Goal: Task Accomplishment & Management: Manage account settings

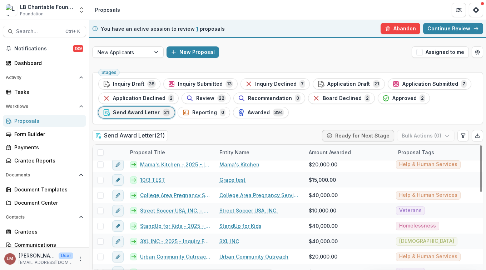
scroll to position [210, 0]
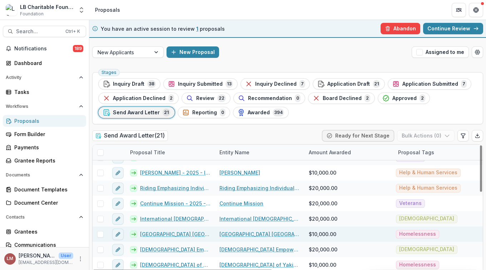
click at [152, 234] on link "[GEOGRAPHIC_DATA] [GEOGRAPHIC_DATA] - 2025 - Inquiry Form" at bounding box center [175, 233] width 71 height 7
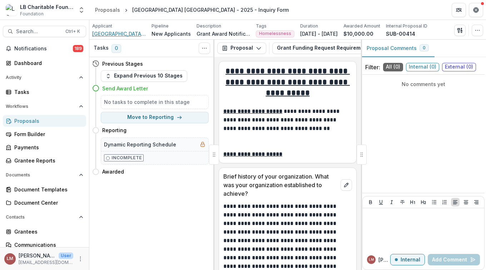
click at [110, 35] on span "[GEOGRAPHIC_DATA] [GEOGRAPHIC_DATA]" at bounding box center [119, 33] width 54 height 7
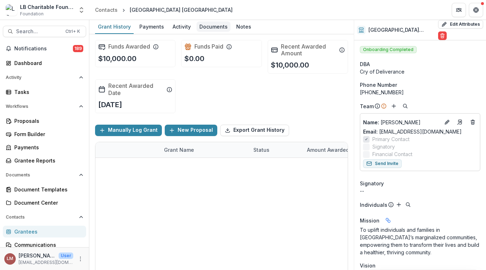
click at [208, 26] on div "Documents" at bounding box center [213, 26] width 34 height 10
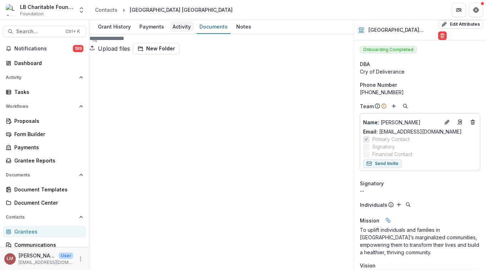
click at [182, 25] on div "Activity" at bounding box center [182, 26] width 24 height 10
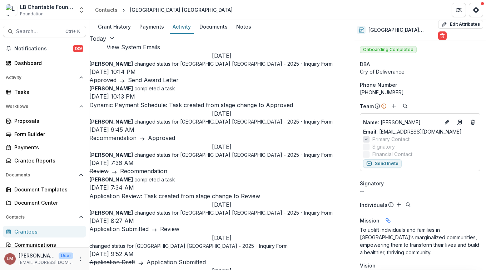
click at [160, 43] on button "View System Emails" at bounding box center [133, 47] width 54 height 9
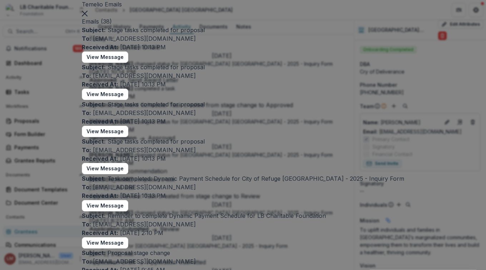
scroll to position [97, 0]
click at [128, 163] on button "View Message" at bounding box center [105, 168] width 46 height 11
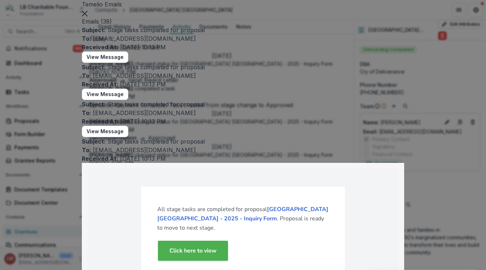
scroll to position [76, 0]
click at [128, 126] on button "View Message" at bounding box center [105, 131] width 46 height 11
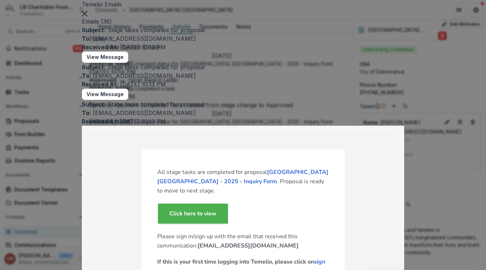
scroll to position [0, 0]
click at [87, 17] on button "Close" at bounding box center [85, 13] width 6 height 9
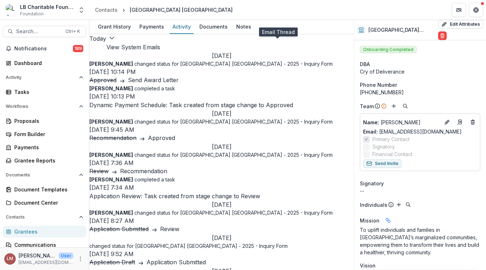
click at [101, 47] on icon at bounding box center [101, 47] width 0 height 0
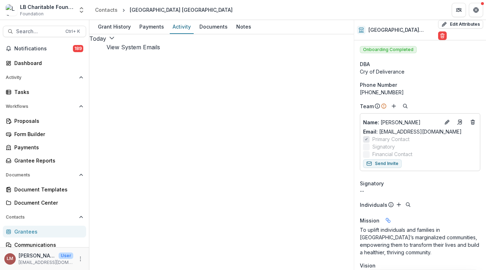
click at [115, 41] on icon "button" at bounding box center [112, 38] width 6 height 6
click at [160, 45] on button "View System Emails" at bounding box center [133, 47] width 54 height 9
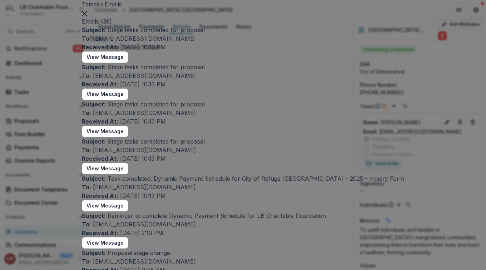
scroll to position [202, 0]
click at [128, 237] on button "View Message" at bounding box center [105, 242] width 46 height 11
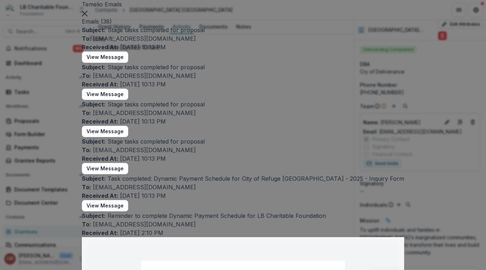
scroll to position [325, 0]
click at [87, 16] on icon "Close" at bounding box center [85, 14] width 6 height 6
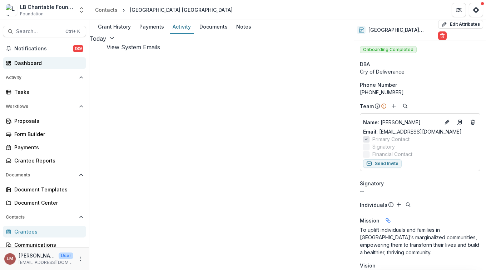
click at [35, 62] on div "Dashboard" at bounding box center [47, 62] width 66 height 7
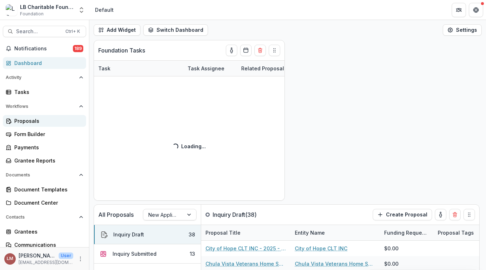
click at [27, 120] on div "Proposals" at bounding box center [47, 120] width 66 height 7
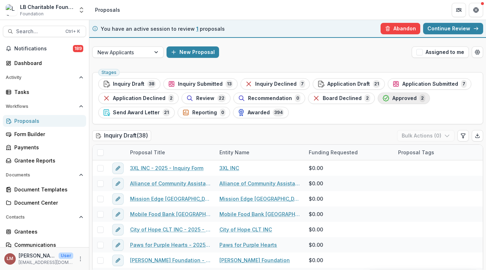
click at [396, 96] on span "Approved" at bounding box center [404, 98] width 24 height 6
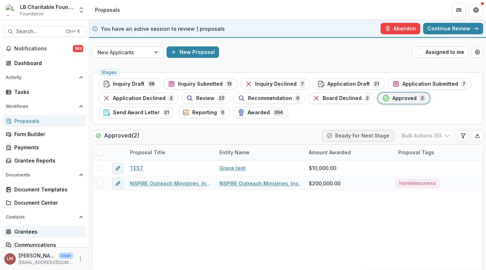
click at [22, 230] on div "Grantees" at bounding box center [47, 231] width 66 height 7
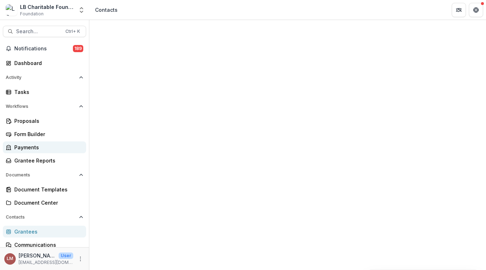
click at [33, 149] on div "Payments" at bounding box center [47, 147] width 66 height 7
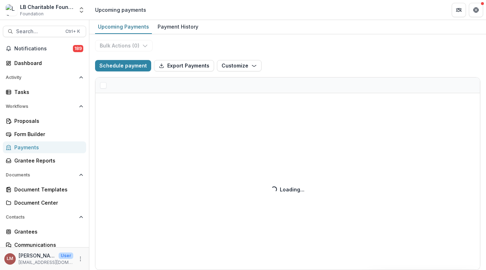
select select "**********"
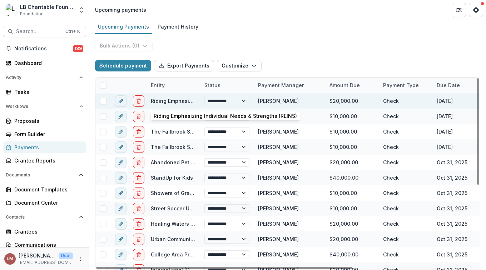
click at [171, 101] on link "Riding Emphasizing Individual Needs & Strengths (REINS)" at bounding box center [222, 101] width 143 height 6
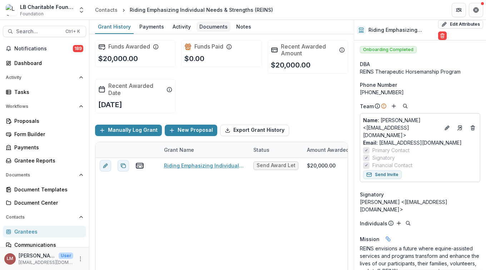
click at [212, 27] on div "Documents" at bounding box center [213, 26] width 34 height 10
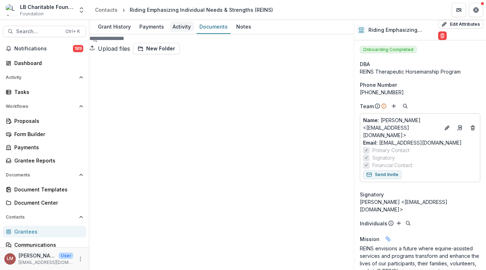
click at [182, 28] on div "Activity" at bounding box center [182, 26] width 24 height 10
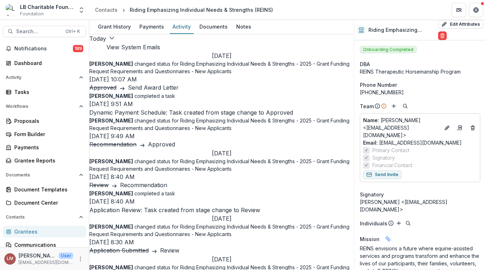
click at [160, 43] on button "View System Emails" at bounding box center [133, 47] width 54 height 9
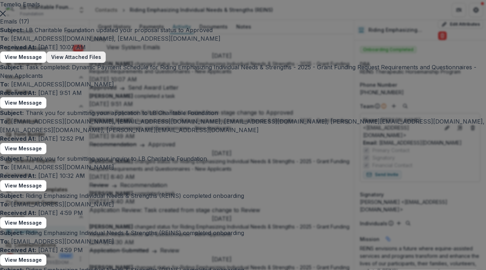
click at [106, 63] on button "View Attached Files" at bounding box center [75, 56] width 59 height 11
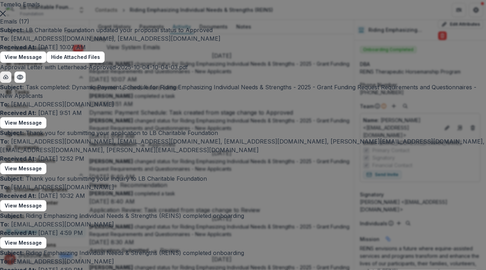
click at [9, 80] on icon "download-button" at bounding box center [6, 77] width 6 height 6
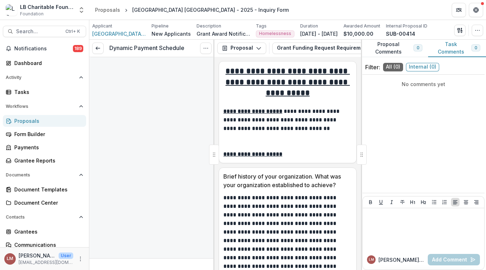
type input "*******"
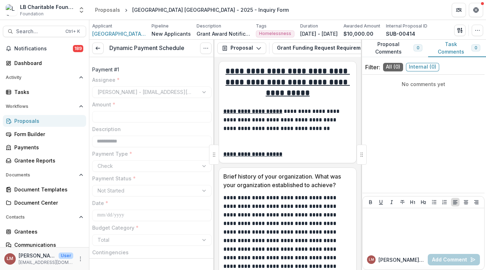
type input "*******"
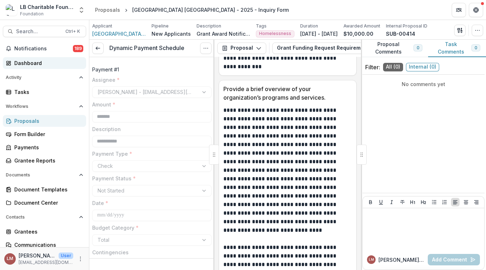
click at [33, 63] on div "Dashboard" at bounding box center [47, 62] width 66 height 7
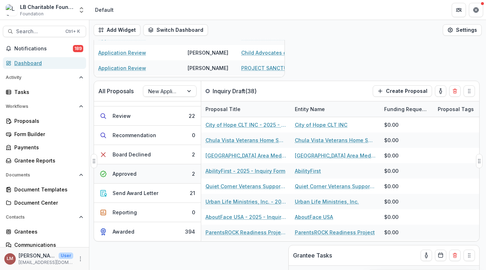
scroll to position [129, 0]
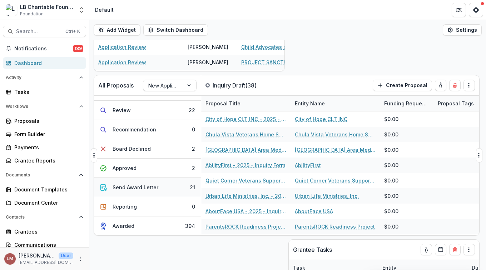
click at [166, 185] on button "Send Award Letter 21" at bounding box center [147, 187] width 107 height 19
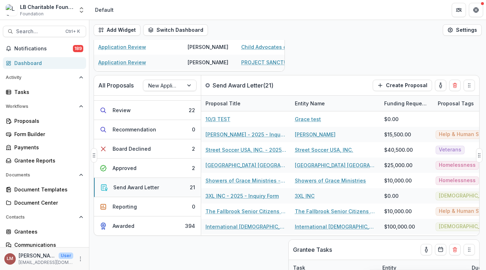
click at [184, 188] on button "Send Award Letter 21" at bounding box center [147, 187] width 107 height 19
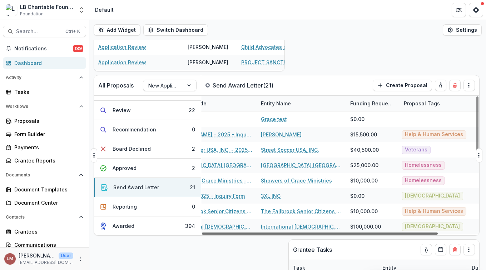
scroll to position [0, 44]
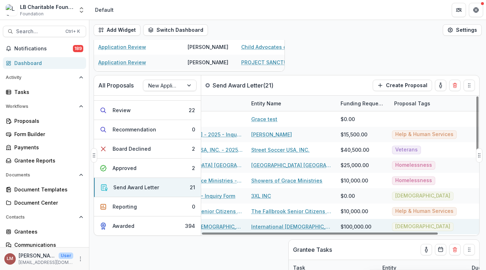
drag, startPoint x: 405, startPoint y: 234, endPoint x: 469, endPoint y: 226, distance: 65.1
click at [437, 235] on div at bounding box center [320, 233] width 236 height 2
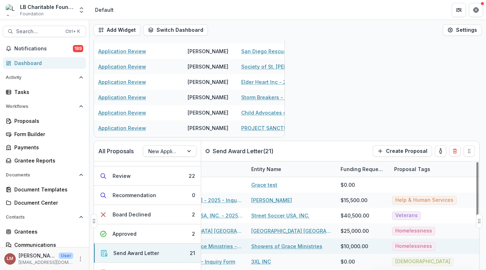
scroll to position [0, 0]
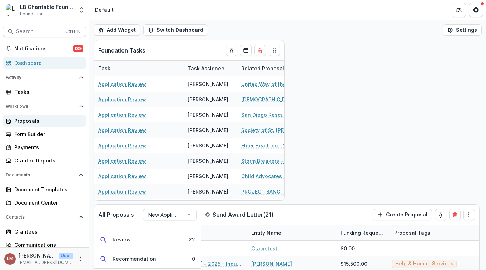
click at [22, 121] on div "Proposals" at bounding box center [47, 120] width 66 height 7
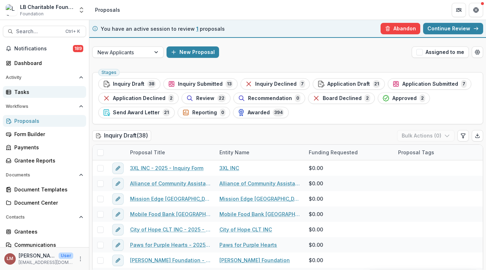
click at [20, 90] on div "Tasks" at bounding box center [47, 91] width 66 height 7
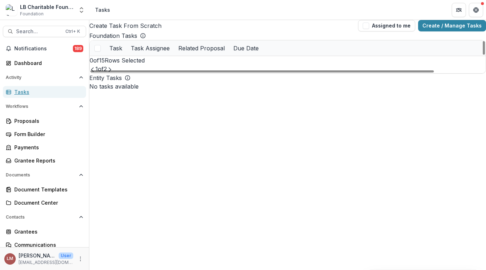
scroll to position [139, 0]
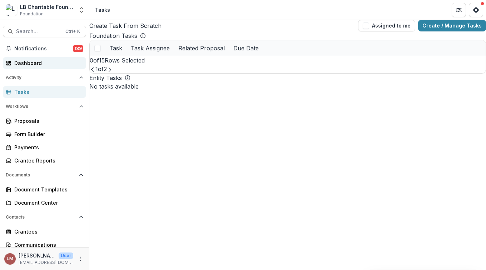
click at [21, 64] on div "Dashboard" at bounding box center [47, 62] width 66 height 7
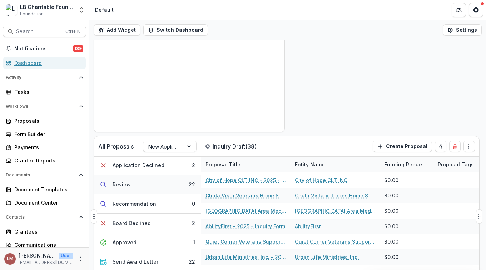
scroll to position [111, 0]
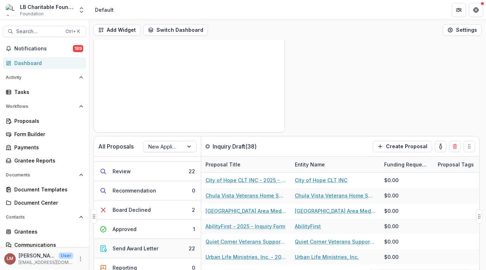
click at [134, 249] on div "Send Award Letter" at bounding box center [135, 248] width 46 height 7
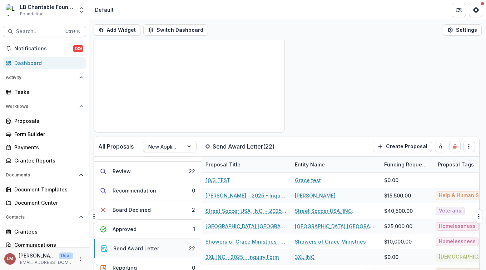
click at [142, 250] on div "Send Award Letter" at bounding box center [136, 248] width 46 height 7
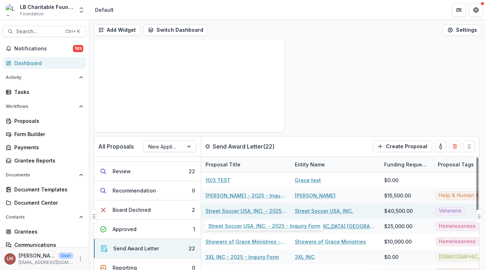
click at [221, 210] on link "Street Soccer USA, INC. - 2025 - Inquiry Form" at bounding box center [245, 210] width 81 height 7
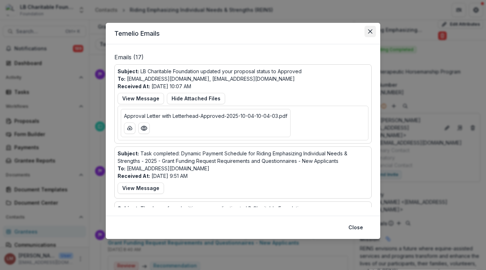
click at [370, 30] on icon "Close" at bounding box center [370, 31] width 4 height 4
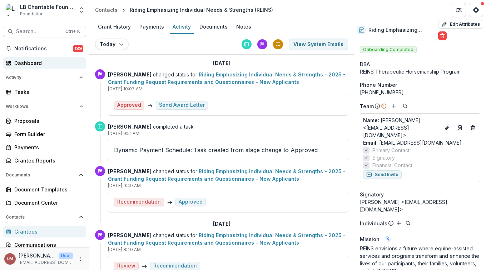
click at [29, 66] on div "Dashboard" at bounding box center [47, 62] width 66 height 7
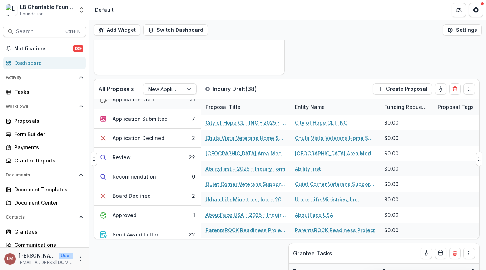
scroll to position [81, 0]
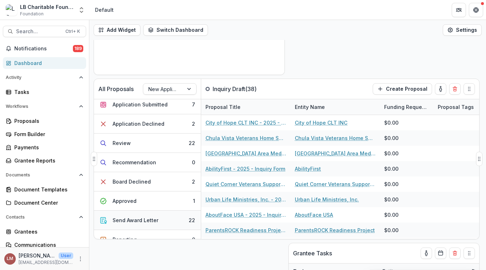
click at [137, 222] on div "Send Award Letter" at bounding box center [135, 219] width 46 height 7
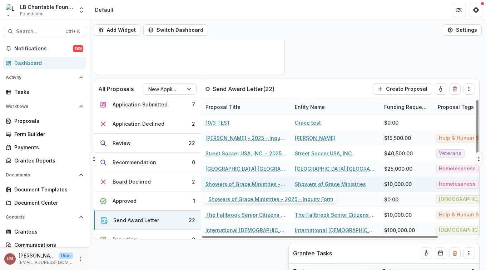
click at [222, 184] on link "Showers of Grace Ministries - 2025 - Inquiry Form" at bounding box center [245, 183] width 81 height 7
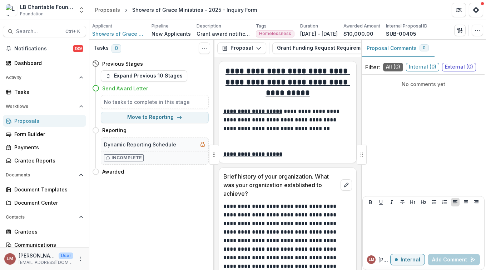
click at [95, 88] on icon at bounding box center [95, 88] width 7 height 7
click at [109, 77] on polyline "button" at bounding box center [108, 77] width 2 height 1
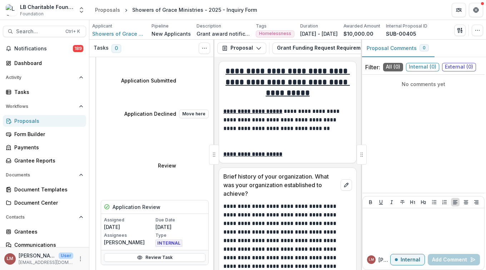
scroll to position [186, 0]
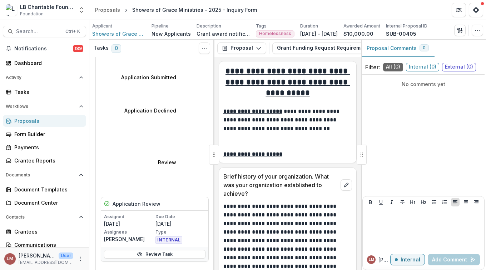
select select "*********"
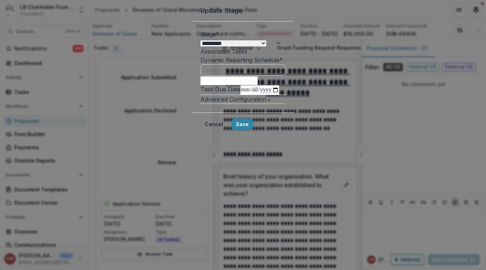
click at [266, 46] on select "**********" at bounding box center [233, 43] width 66 height 6
click at [227, 130] on button "Cancel" at bounding box center [213, 124] width 27 height 11
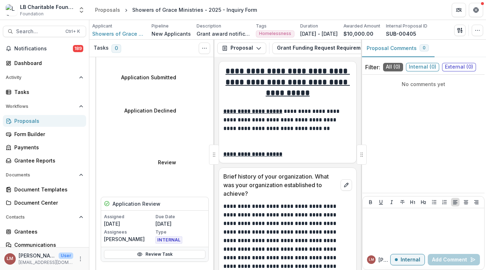
scroll to position [185, 0]
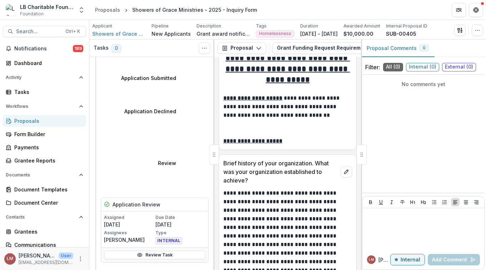
scroll to position [0, 0]
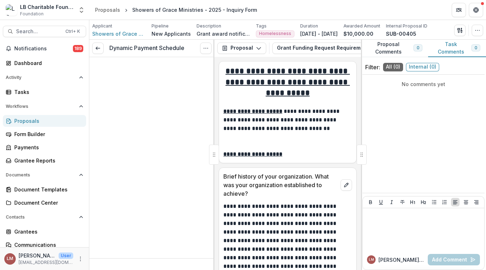
type input "*******"
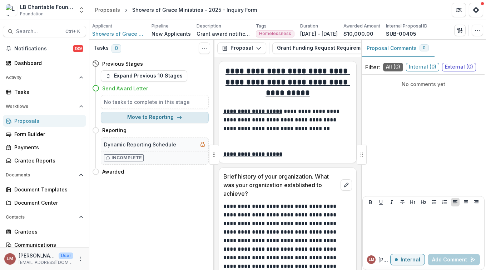
click at [167, 117] on button "Move to Reporting" at bounding box center [155, 117] width 108 height 11
select select "*********"
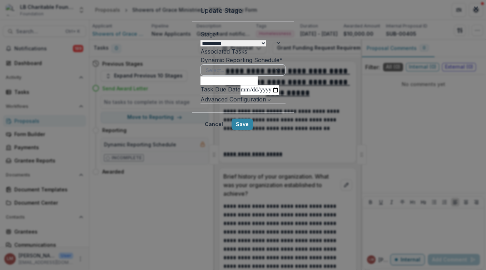
click at [285, 75] on div at bounding box center [278, 70] width 13 height 11
click at [227, 130] on button "Cancel" at bounding box center [213, 124] width 27 height 11
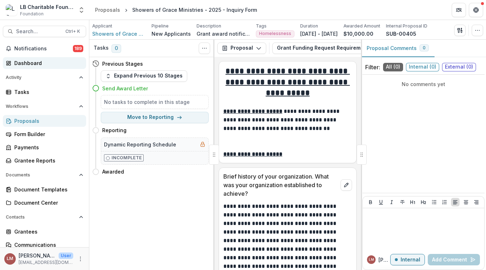
click at [26, 65] on div "Dashboard" at bounding box center [47, 62] width 66 height 7
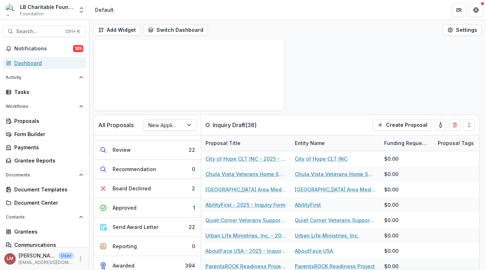
scroll to position [115, 0]
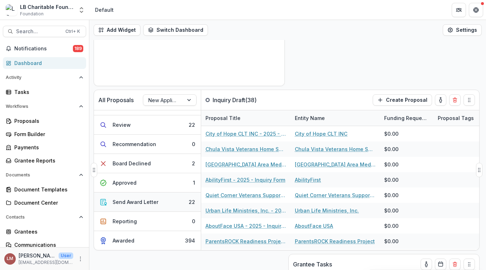
click at [132, 202] on div "Send Award Letter" at bounding box center [135, 201] width 46 height 7
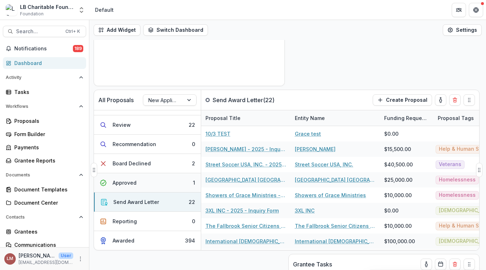
click at [129, 183] on div "Approved" at bounding box center [124, 182] width 24 height 7
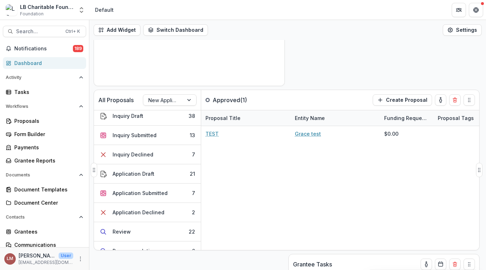
scroll to position [0, 0]
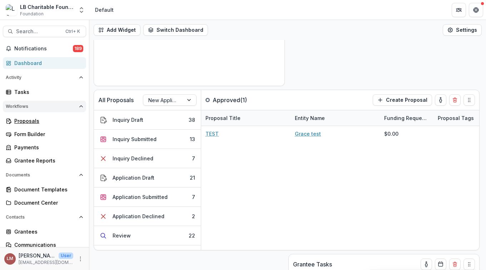
drag, startPoint x: 28, startPoint y: 120, endPoint x: 30, endPoint y: 111, distance: 9.5
click at [28, 120] on div "Proposals" at bounding box center [47, 120] width 66 height 7
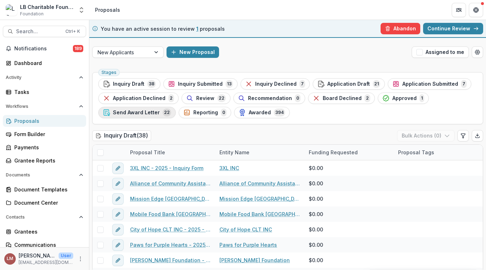
click at [148, 112] on span "Send Award Letter" at bounding box center [136, 113] width 47 height 6
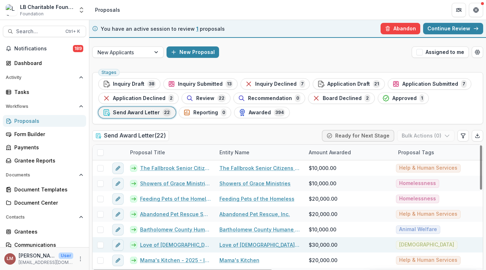
click at [97, 245] on span at bounding box center [100, 245] width 6 height 6
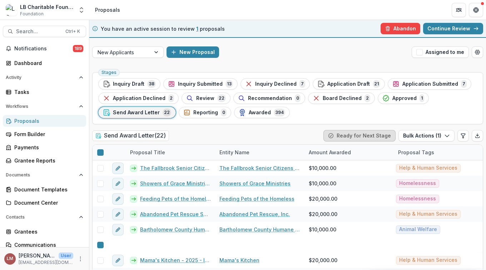
click at [371, 135] on button "Ready for Next Stage" at bounding box center [359, 135] width 72 height 11
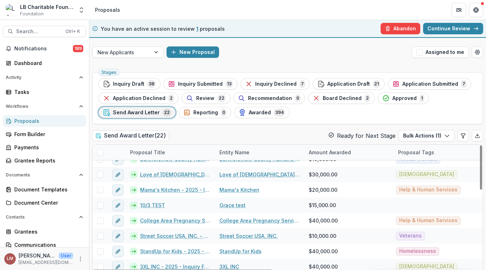
scroll to position [70, 0]
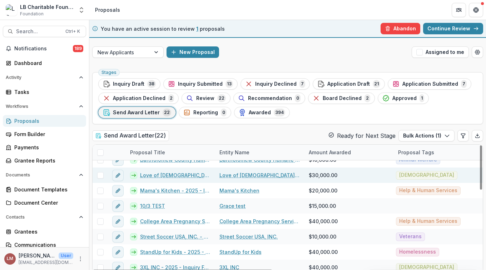
click at [100, 176] on span at bounding box center [100, 175] width 6 height 6
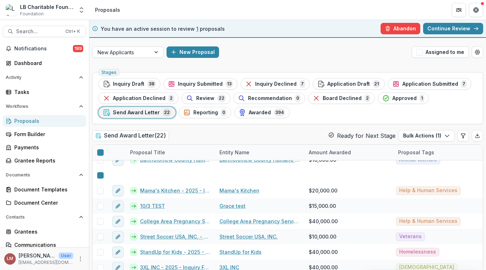
click at [363, 134] on button "Ready for Next Stage" at bounding box center [361, 135] width 67 height 9
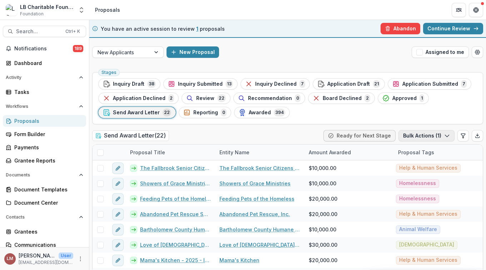
click at [448, 137] on button "Bulk Actions ( 1 )" at bounding box center [426, 135] width 56 height 11
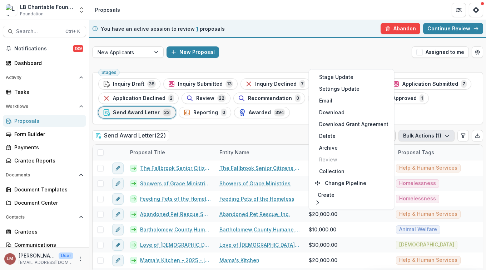
click at [445, 135] on icon "button" at bounding box center [447, 136] width 6 height 6
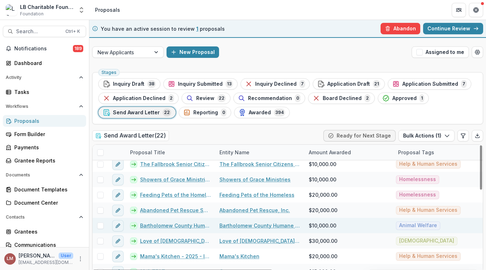
scroll to position [6, 0]
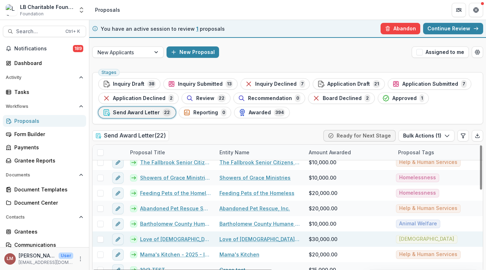
click at [99, 239] on span at bounding box center [100, 239] width 6 height 6
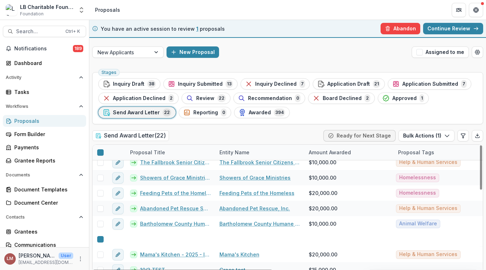
click at [165, 250] on link "Love of [DEMOGRAPHIC_DATA] [[DEMOGRAPHIC_DATA]] Fellowship - 2025 - Grant Fundi…" at bounding box center [175, 253] width 71 height 7
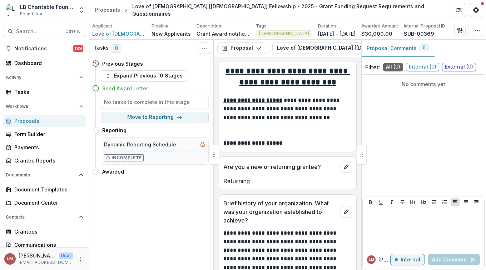
click at [96, 89] on icon at bounding box center [95, 88] width 7 height 7
click at [96, 86] on icon at bounding box center [95, 88] width 7 height 7
click at [138, 88] on h4 "Send Award Letter" at bounding box center [125, 88] width 46 height 7
click at [120, 90] on h4 "Send Award Letter" at bounding box center [125, 88] width 46 height 7
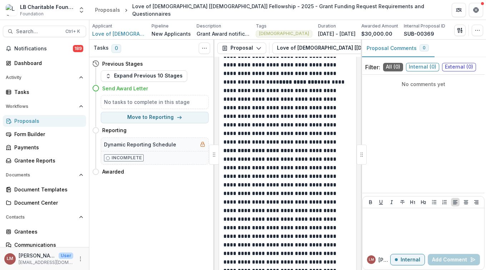
scroll to position [241, 0]
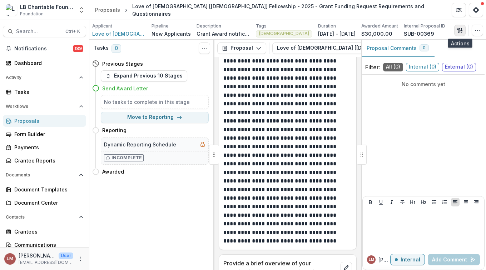
click at [459, 31] on icon "button" at bounding box center [460, 30] width 6 height 6
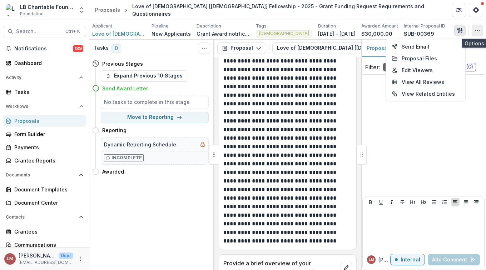
click at [477, 30] on icon "button" at bounding box center [477, 30] width 6 height 6
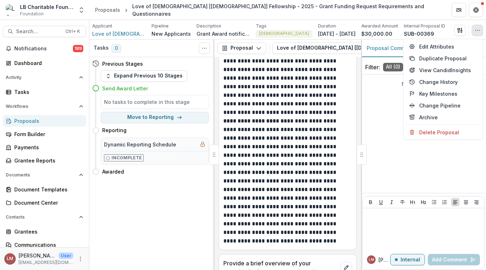
click at [381, 93] on div "No comments yet" at bounding box center [423, 133] width 122 height 112
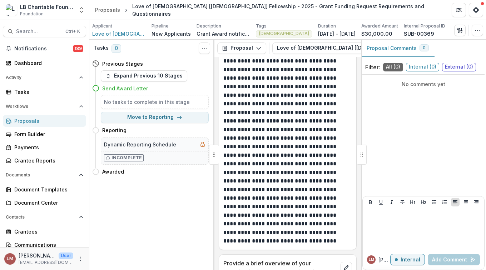
click at [95, 87] on icon at bounding box center [95, 88] width 7 height 7
click at [117, 85] on h4 "Send Award Letter" at bounding box center [125, 88] width 46 height 7
click at [205, 48] on icon "Toggle View Cancelled Tasks" at bounding box center [204, 48] width 6 height 6
click at [113, 33] on span "Love of [DEMOGRAPHIC_DATA] [[DEMOGRAPHIC_DATA]] Fellowship" at bounding box center [119, 33] width 54 height 7
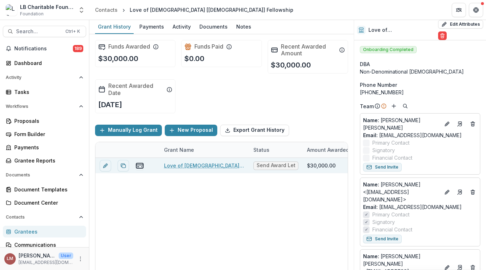
click at [277, 164] on span "Send Award Letter" at bounding box center [275, 165] width 39 height 6
click at [291, 166] on span "Send Award Letter" at bounding box center [275, 165] width 39 height 6
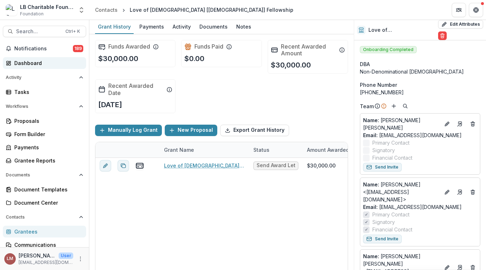
click at [24, 63] on div "Dashboard" at bounding box center [47, 62] width 66 height 7
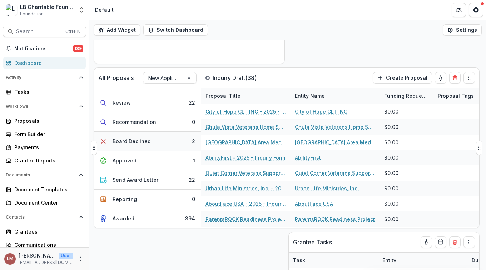
scroll to position [137, 0]
click at [142, 181] on div "Send Award Letter" at bounding box center [135, 179] width 46 height 7
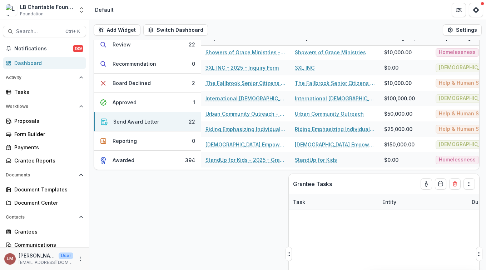
scroll to position [199, 0]
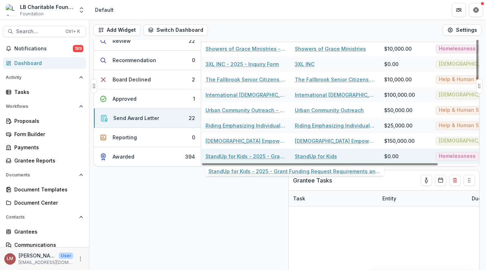
click at [220, 154] on link "StandUp for Kids - 2025 - Grant Funding Request Requirements and Questionnaires…" at bounding box center [245, 155] width 81 height 7
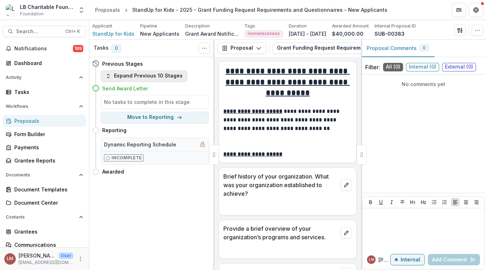
click at [109, 76] on icon "button" at bounding box center [108, 76] width 6 height 6
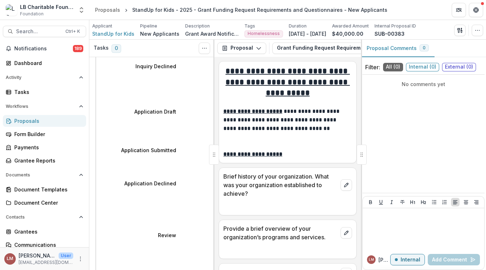
scroll to position [114, 0]
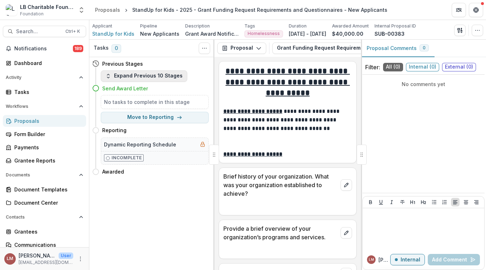
click at [107, 77] on polyline "button" at bounding box center [108, 77] width 2 height 1
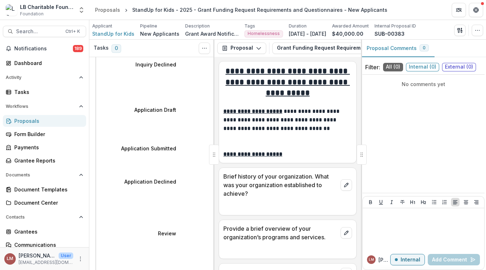
scroll to position [121, 0]
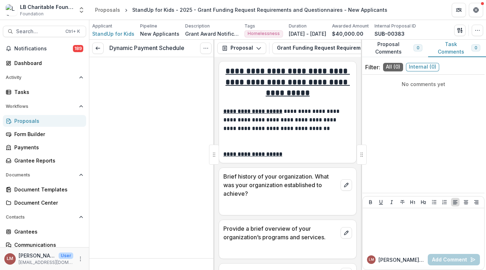
type input "*******"
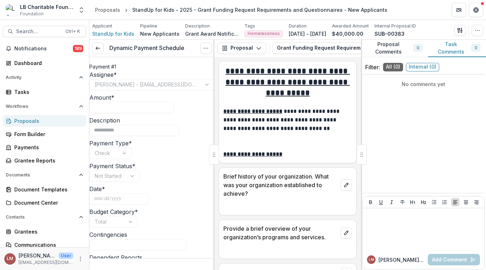
type input "*******"
click at [451, 45] on button "Task Comments 0" at bounding box center [457, 48] width 58 height 17
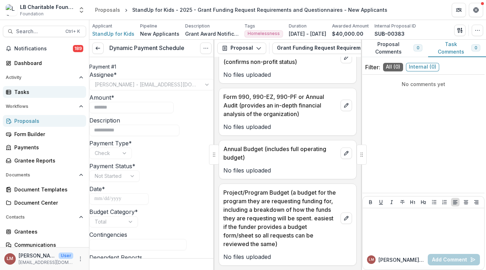
click at [18, 91] on div "Tasks" at bounding box center [47, 91] width 66 height 7
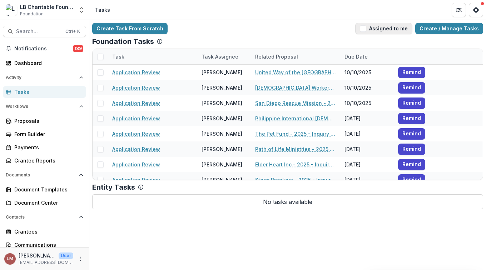
click at [392, 29] on button "Assigned to me" at bounding box center [383, 28] width 57 height 11
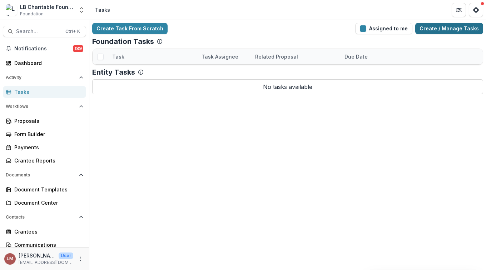
click at [463, 30] on link "Create / Manage Tasks" at bounding box center [449, 28] width 68 height 11
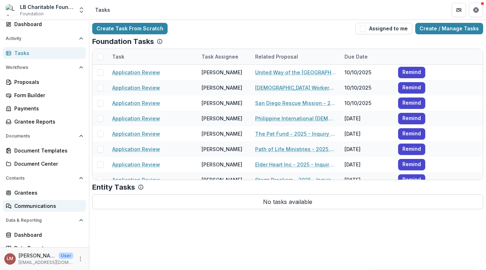
scroll to position [46, 0]
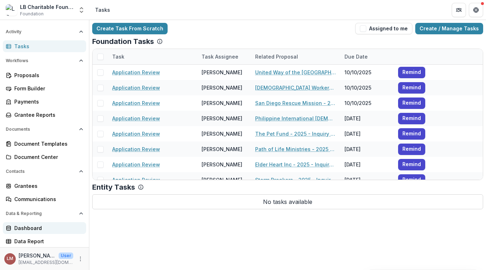
click at [35, 227] on div "Dashboard" at bounding box center [47, 227] width 66 height 7
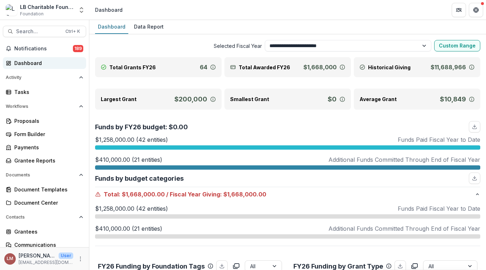
click at [20, 61] on div "Dashboard" at bounding box center [47, 62] width 66 height 7
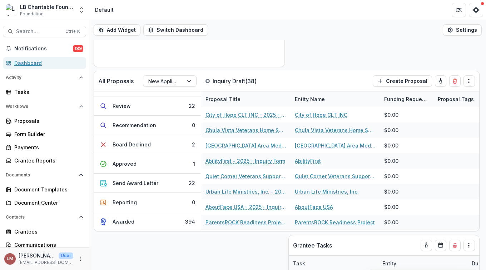
scroll to position [143, 0]
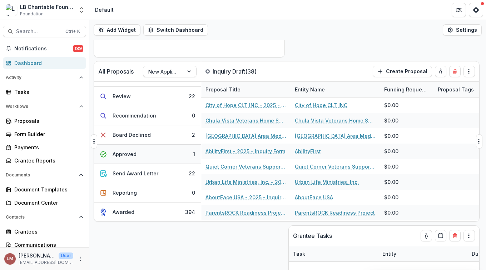
click at [142, 154] on button "Approved 1" at bounding box center [147, 154] width 107 height 19
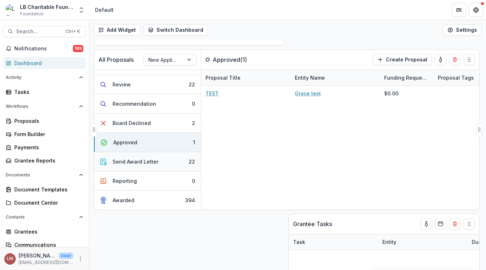
scroll to position [155, 0]
click at [144, 161] on div "Send Award Letter" at bounding box center [135, 160] width 46 height 7
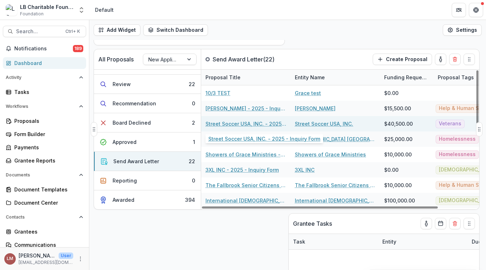
click at [220, 124] on link "Street Soccer USA, INC. - 2025 - Inquiry Form" at bounding box center [245, 123] width 81 height 7
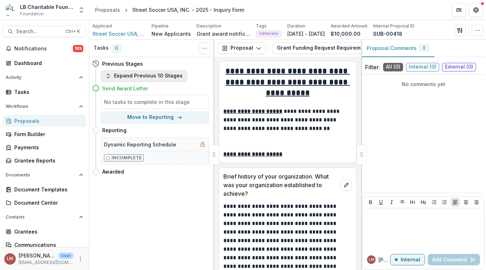
click at [108, 77] on icon "button" at bounding box center [108, 76] width 6 height 6
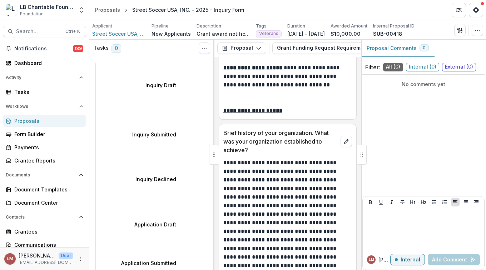
scroll to position [65, 0]
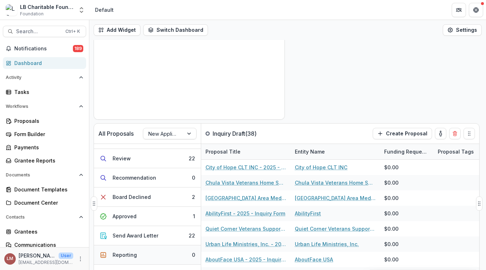
scroll to position [84, 0]
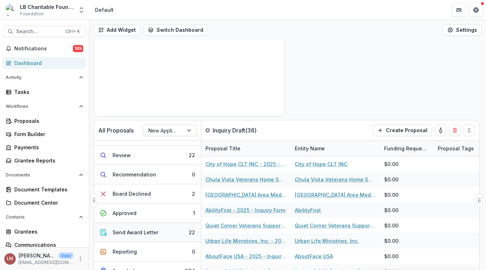
click at [154, 235] on div "Send Award Letter" at bounding box center [135, 232] width 46 height 7
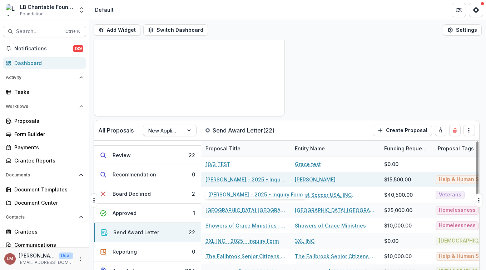
click at [222, 179] on link "[PERSON_NAME] - 2025 - Inquiry Form" at bounding box center [245, 179] width 81 height 7
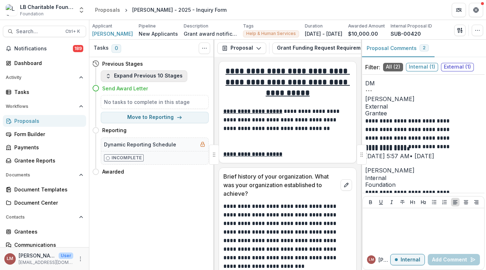
click at [107, 77] on polyline "button" at bounding box center [108, 77] width 2 height 1
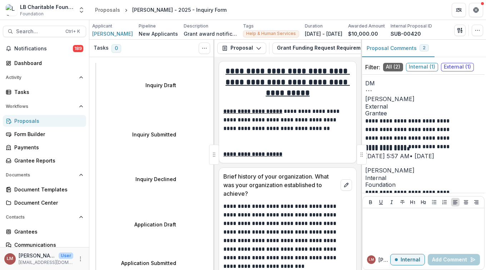
select select "********"
select select "**********"
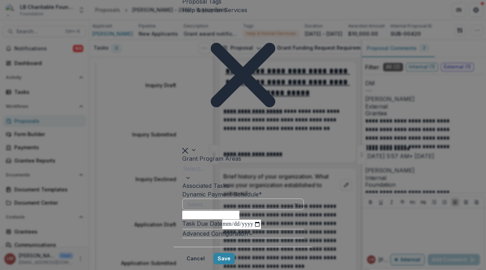
scroll to position [206, 0]
click at [209, 264] on button "Cancel" at bounding box center [195, 258] width 27 height 11
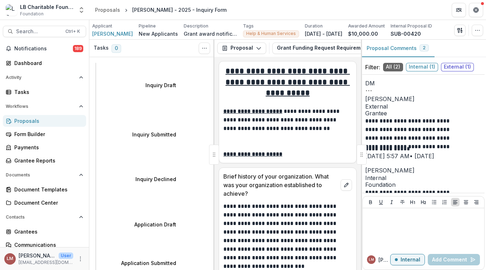
scroll to position [10, 0]
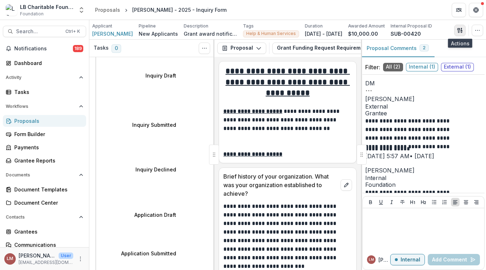
click at [460, 30] on icon "button" at bounding box center [460, 30] width 6 height 6
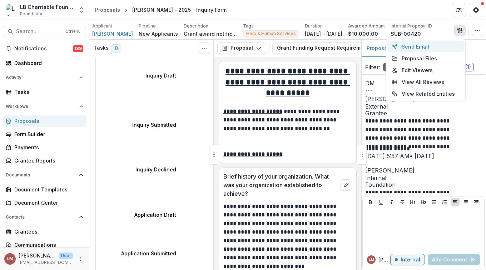
click at [416, 48] on button "Send Email" at bounding box center [425, 47] width 76 height 12
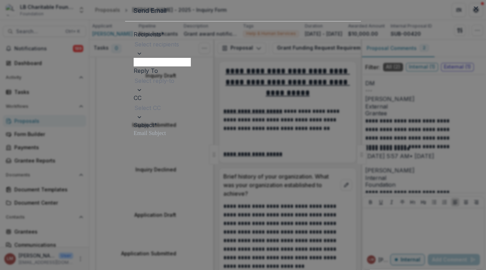
click at [360, 75] on div "Recipients * Select recipients Reply To Select reply-to CC Select CC Subject * …" at bounding box center [243, 238] width 236 height 435
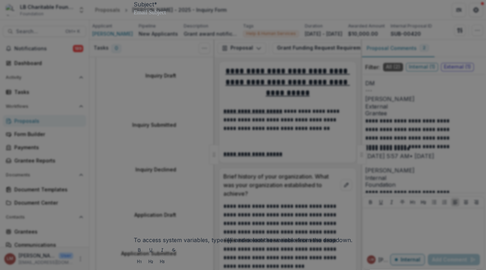
scroll to position [119, 0]
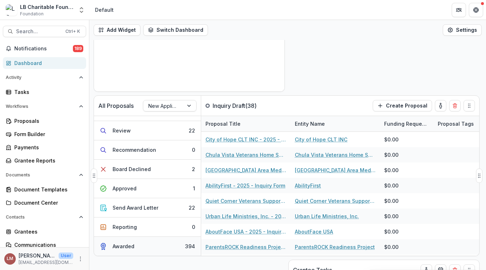
scroll to position [124, 0]
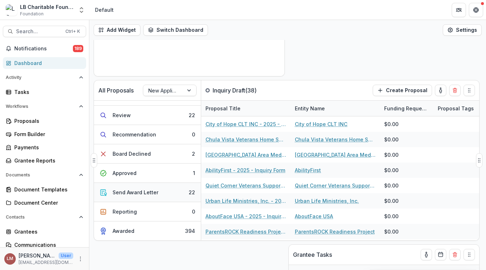
click at [141, 193] on div "Send Award Letter" at bounding box center [135, 192] width 46 height 7
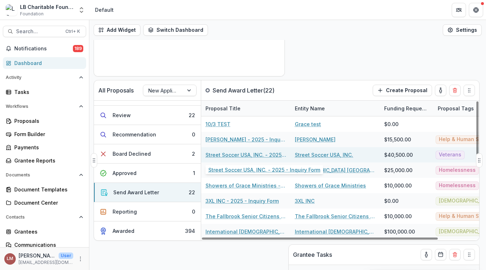
click at [223, 157] on link "Street Soccer USA, INC. - 2025 - Inquiry Form" at bounding box center [245, 154] width 81 height 7
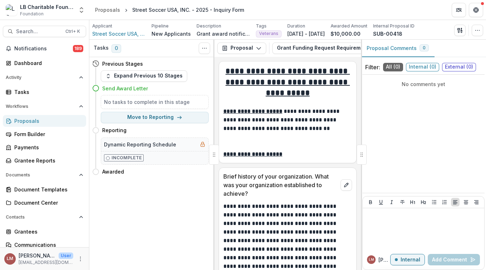
click at [137, 87] on h4 "Send Award Letter" at bounding box center [125, 88] width 46 height 7
click at [110, 90] on h4 "Send Award Letter" at bounding box center [125, 88] width 46 height 7
click at [477, 30] on circle "button" at bounding box center [477, 30] width 0 height 0
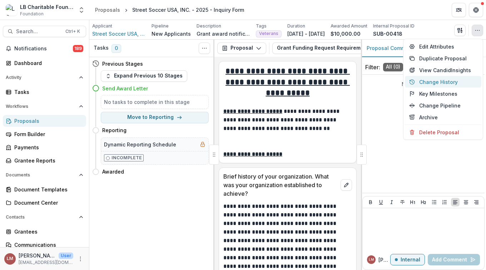
click at [429, 80] on button "Change History" at bounding box center [443, 82] width 76 height 12
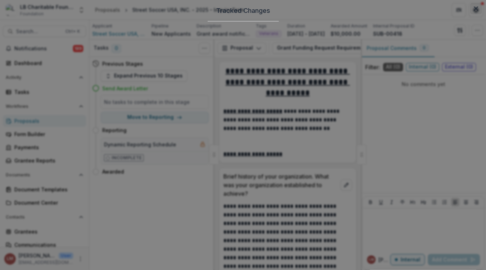
click at [473, 11] on icon "Close" at bounding box center [475, 8] width 4 height 4
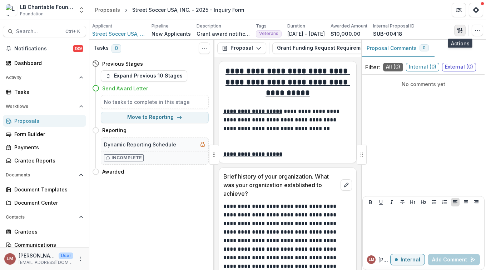
click at [460, 30] on line "button" at bounding box center [460, 30] width 1 height 0
click at [70, 17] on button "Send Email" at bounding box center [39, 12] width 61 height 9
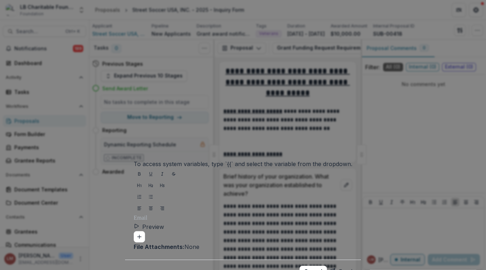
scroll to position [197, 0]
click at [308, 265] on button "Cancel" at bounding box center [312, 270] width 27 height 11
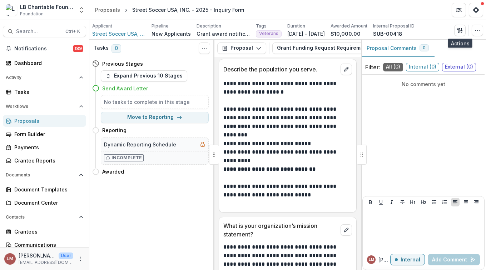
scroll to position [782, 0]
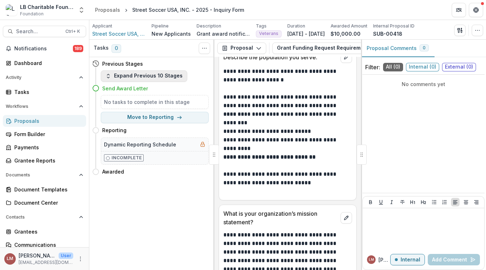
click at [107, 77] on polyline "button" at bounding box center [108, 77] width 2 height 1
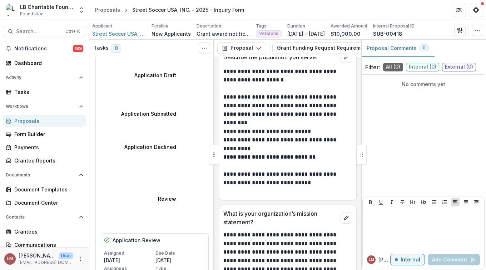
scroll to position [152, 0]
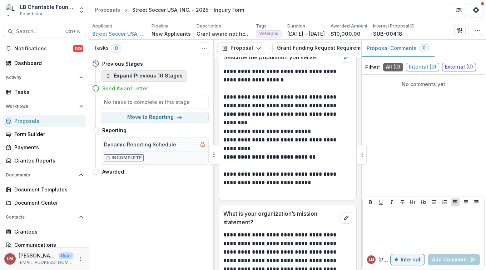
scroll to position [0, 0]
click at [109, 76] on icon "button" at bounding box center [108, 76] width 6 height 6
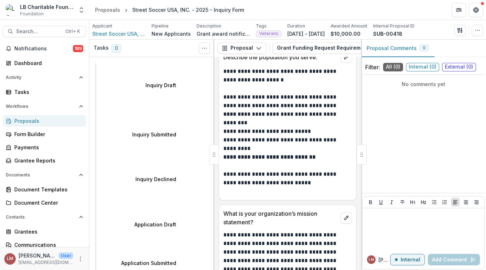
select select "********"
select select "**********"
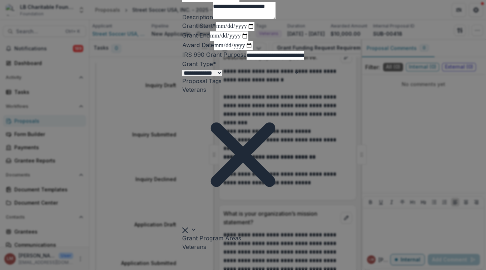
scroll to position [77, 0]
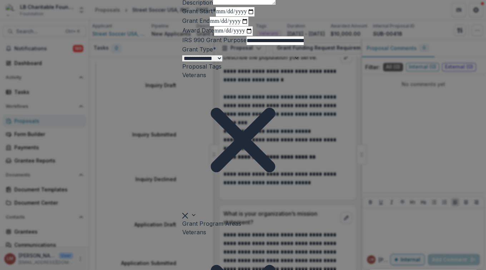
click at [254, 16] on input "**********" at bounding box center [235, 11] width 39 height 9
type input "**********"
click at [248, 26] on input "**********" at bounding box center [229, 21] width 39 height 9
type input "**********"
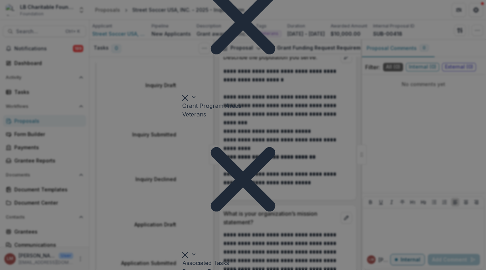
scroll to position [206, 0]
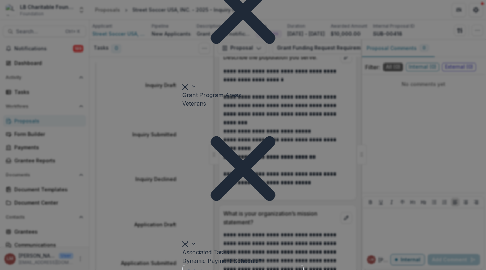
click at [303, 265] on div at bounding box center [296, 270] width 13 height 11
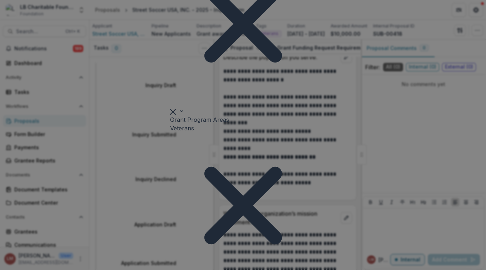
type input "**********"
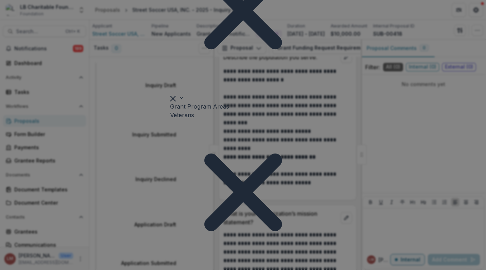
scroll to position [232, 0]
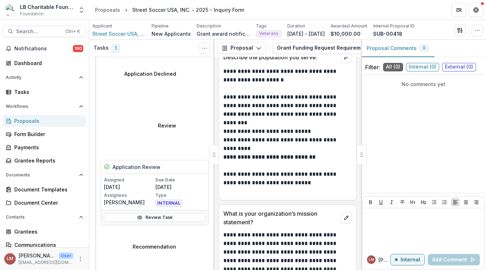
scroll to position [229, 0]
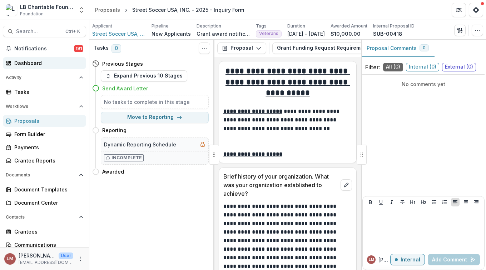
click at [34, 63] on div "Dashboard" at bounding box center [47, 62] width 66 height 7
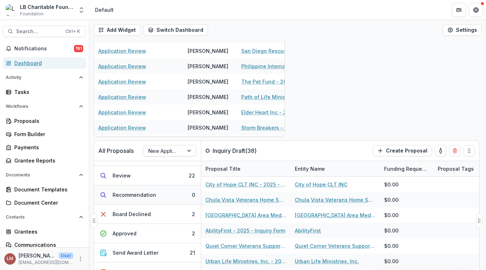
scroll to position [102, 0]
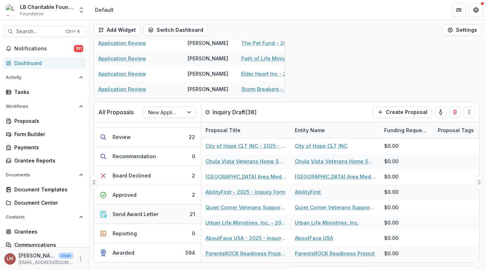
click at [162, 213] on button "Send Award Letter 21" at bounding box center [147, 214] width 107 height 19
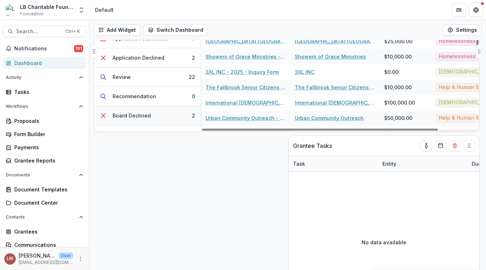
scroll to position [0, 0]
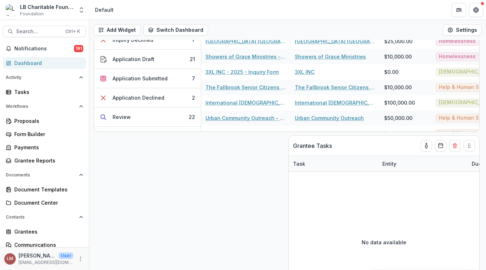
click at [21, 64] on div "Dashboard" at bounding box center [47, 62] width 66 height 7
click at [29, 64] on div "Dashboard" at bounding box center [47, 62] width 66 height 7
click at [29, 63] on div "Dashboard" at bounding box center [47, 62] width 66 height 7
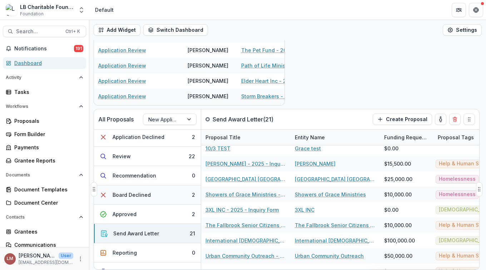
scroll to position [111, 0]
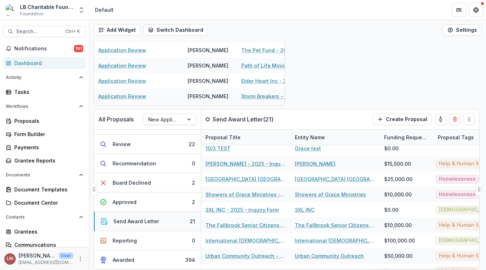
click at [139, 221] on div "Send Award Letter" at bounding box center [136, 220] width 46 height 7
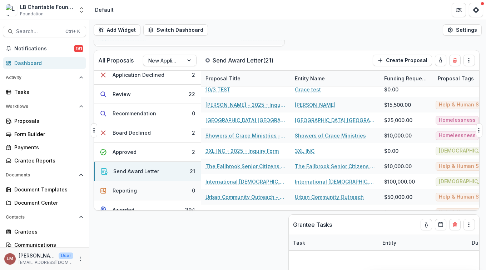
scroll to position [101, 0]
click at [144, 170] on div "Send Award Letter" at bounding box center [136, 171] width 46 height 7
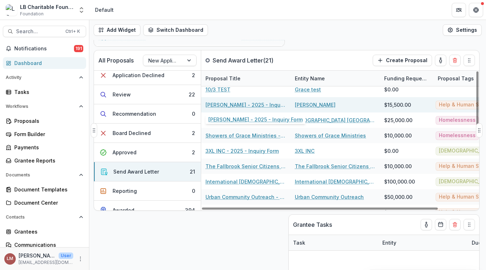
click at [225, 106] on link "[PERSON_NAME] - 2025 - Inquiry Form" at bounding box center [245, 104] width 81 height 7
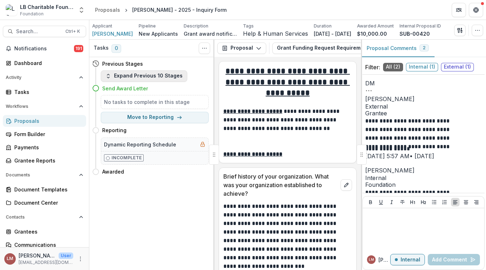
click at [110, 77] on icon "button" at bounding box center [108, 76] width 6 height 6
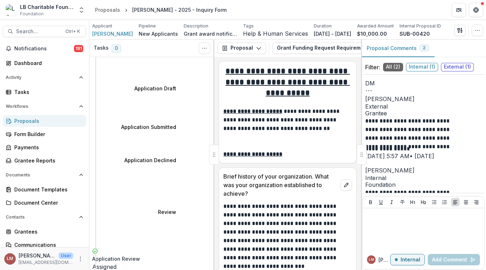
scroll to position [135, 0]
select select "********"
select select "**********"
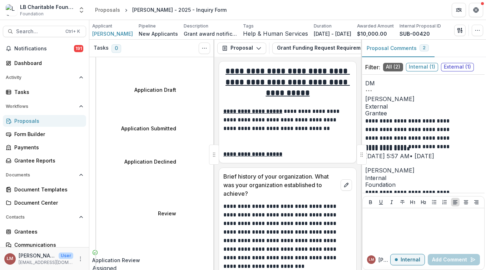
type input "**********"
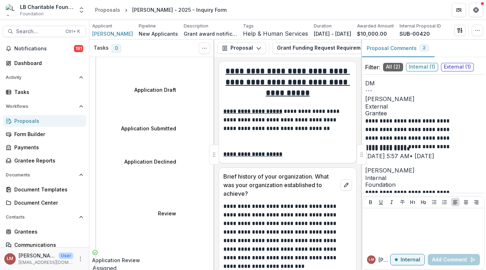
type input "**********"
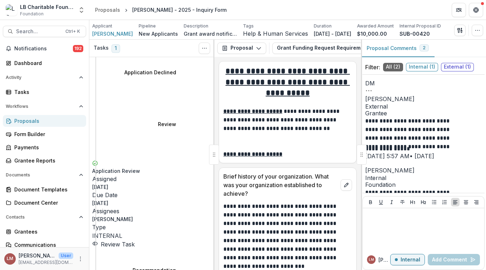
scroll to position [229, 0]
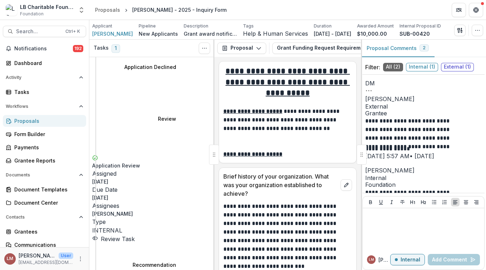
click at [33, 65] on div "Dashboard" at bounding box center [47, 62] width 66 height 7
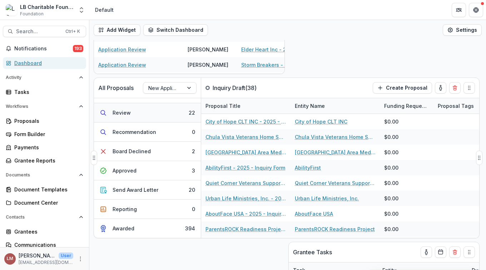
scroll to position [127, 0]
click at [155, 191] on div "Send Award Letter" at bounding box center [135, 189] width 46 height 7
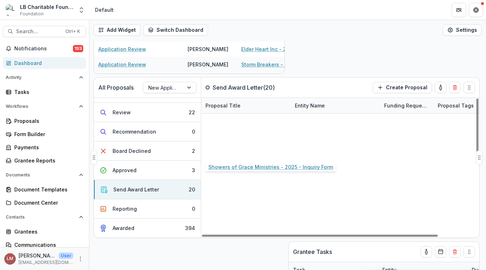
click at [229, 151] on link "Showers of Grace Ministries - 2025 - Inquiry Form" at bounding box center [245, 151] width 81 height 7
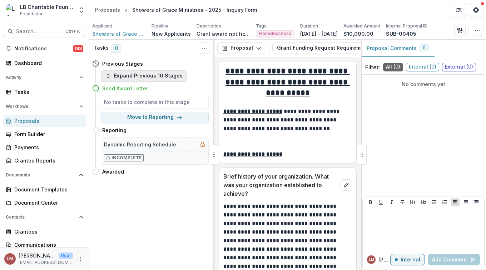
click at [109, 77] on icon "button" at bounding box center [108, 76] width 6 height 6
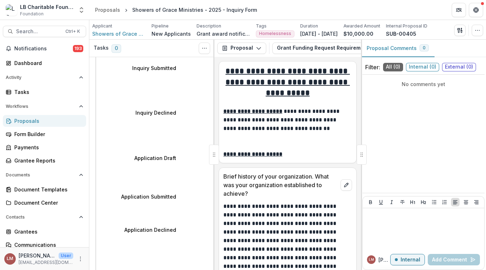
scroll to position [76, 0]
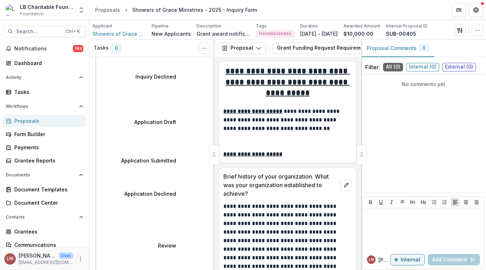
scroll to position [106, 0]
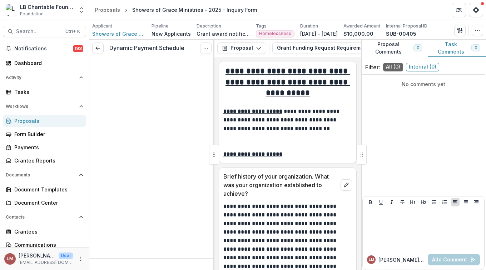
type input "*******"
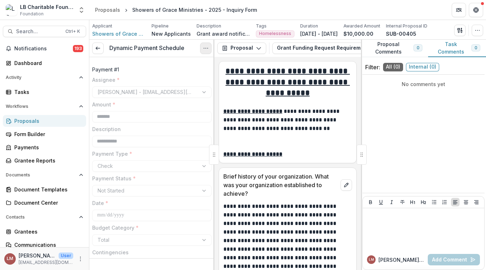
click at [206, 48] on icon "Options" at bounding box center [206, 48] width 6 height 6
click at [192, 46] on div "Dynamic Payment Schedule View task Reopen Task" at bounding box center [151, 48] width 125 height 17
click at [207, 47] on icon "Options" at bounding box center [206, 48] width 6 height 6
click at [157, 80] on button "Reopen Task" at bounding box center [171, 80] width 76 height 12
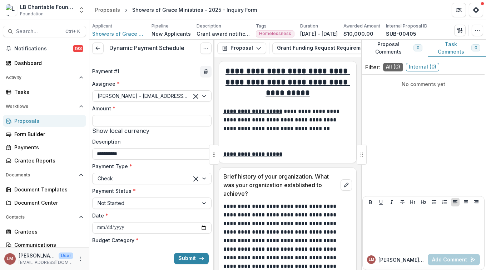
type input "*******"
click at [201, 97] on div at bounding box center [202, 96] width 18 height 11
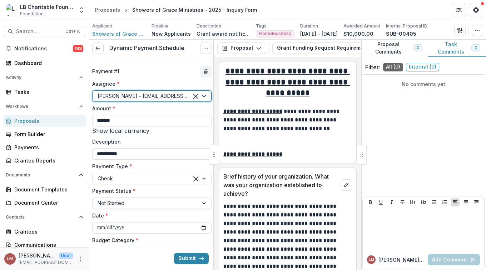
click at [130, 270] on div "[PERSON_NAME] - [PERSON_NAME][EMAIL_ADDRESS][DOMAIN_NAME]" at bounding box center [243, 274] width 486 height 9
click at [202, 203] on div at bounding box center [204, 203] width 13 height 11
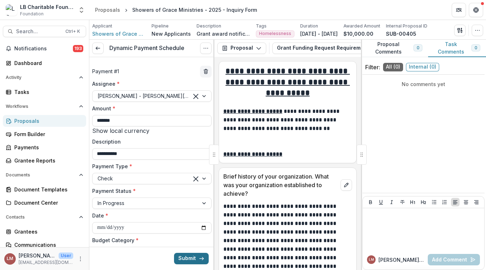
click at [185, 258] on button "Submit" at bounding box center [191, 258] width 35 height 11
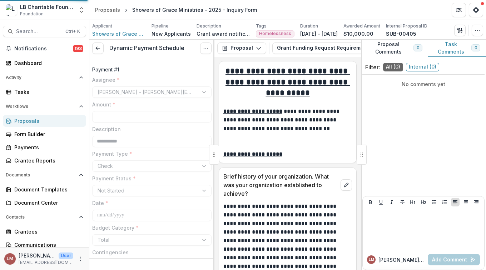
type input "*******"
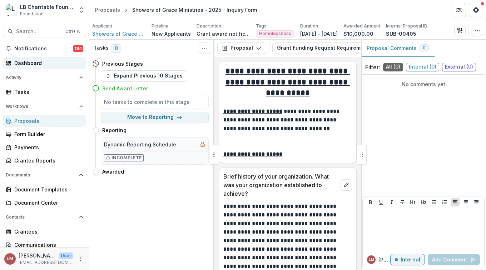
click at [36, 65] on div "Dashboard" at bounding box center [47, 62] width 66 height 7
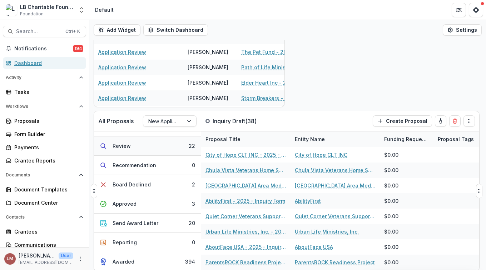
scroll to position [94, 0]
click at [163, 222] on button "Send Award Letter 20" at bounding box center [147, 222] width 107 height 19
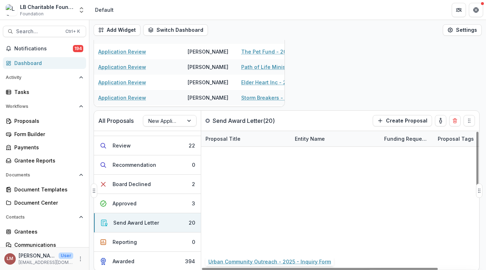
click at [233, 246] on link "Urban Community Outreach - 2025 - Inquiry Form" at bounding box center [245, 246] width 81 height 7
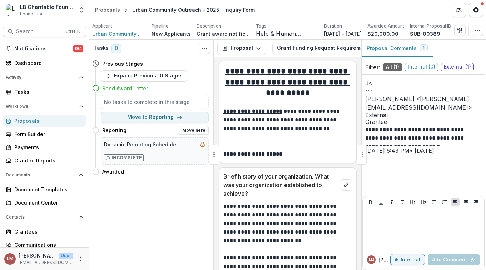
click at [177, 145] on div "Dynamic Reporting Schedule" at bounding box center [154, 144] width 107 height 13
click at [185, 140] on div "Dynamic Reporting Schedule" at bounding box center [154, 144] width 107 height 13
click at [203, 49] on icon "Toggle View Cancelled Tasks" at bounding box center [204, 48] width 6 height 6
click at [205, 49] on icon "Toggle View Cancelled Tasks" at bounding box center [204, 48] width 6 height 6
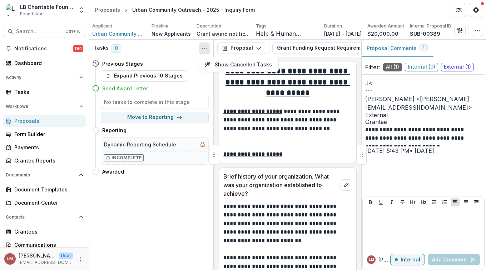
click at [96, 65] on icon at bounding box center [95, 63] width 7 height 7
click at [94, 64] on icon at bounding box center [95, 63] width 7 height 7
click at [124, 99] on h5 "No tasks to complete in this stage" at bounding box center [154, 101] width 101 height 7
click at [121, 184] on div "Tasks 0 Show Cancelled Tasks Previous Stages Expand Previous 10 Stages Send Awa…" at bounding box center [151, 155] width 125 height 230
click at [126, 144] on h5 "Dynamic Reporting Schedule" at bounding box center [140, 144] width 72 height 7
